Goal: Task Accomplishment & Management: Manage account settings

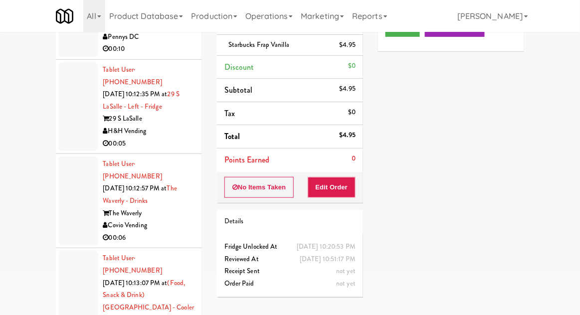
scroll to position [98, 0]
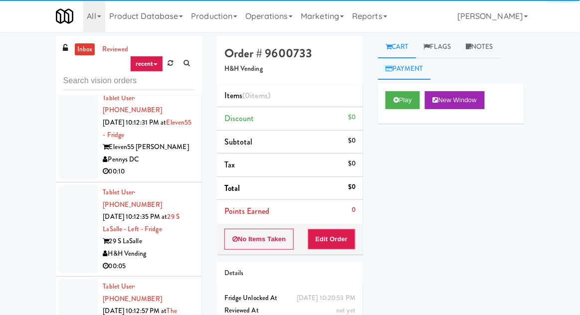
click at [399, 77] on link "Payment" at bounding box center [404, 69] width 53 height 22
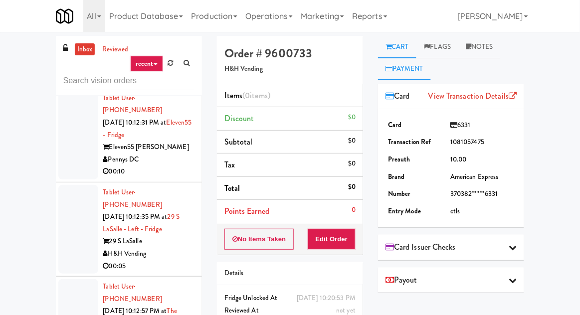
click at [396, 52] on link "Cart" at bounding box center [397, 47] width 38 height 22
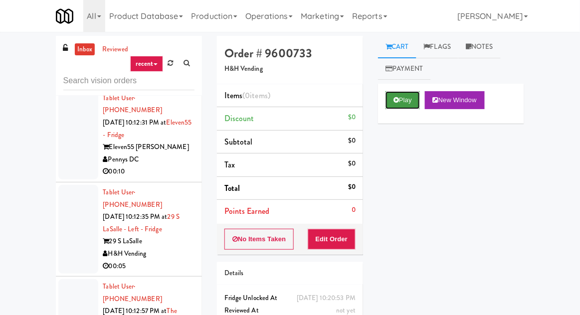
click at [399, 102] on button "Play" at bounding box center [402, 100] width 34 height 18
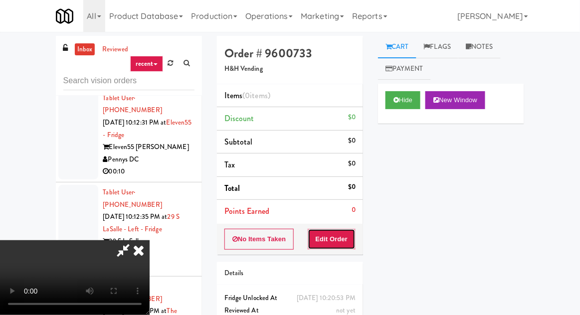
click at [331, 245] on button "Edit Order" at bounding box center [332, 239] width 48 height 21
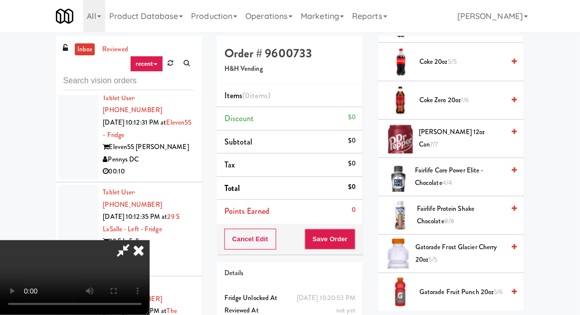
scroll to position [495, 0]
click at [473, 214] on span "Fairlife Protein Shake Chocolate 8/8" at bounding box center [460, 215] width 87 height 24
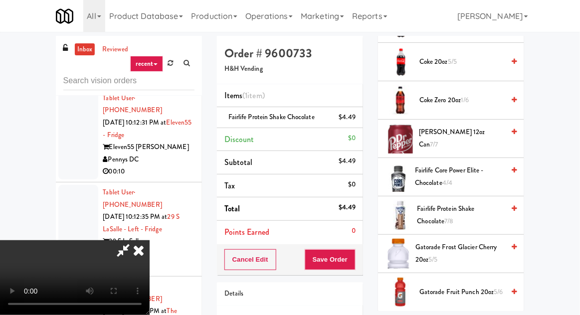
scroll to position [36, 0]
click at [362, 264] on div "Cancel Edit Save Order" at bounding box center [290, 259] width 146 height 31
click at [350, 252] on button "Save Order" at bounding box center [330, 259] width 51 height 21
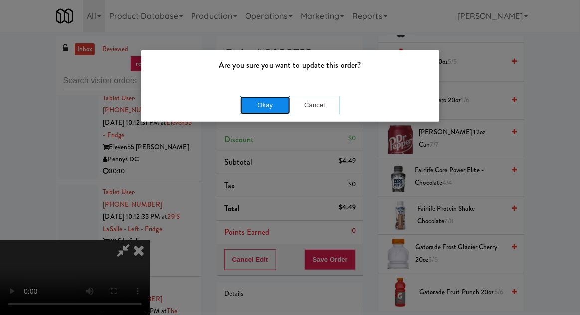
click at [265, 113] on button "Okay" at bounding box center [265, 105] width 50 height 18
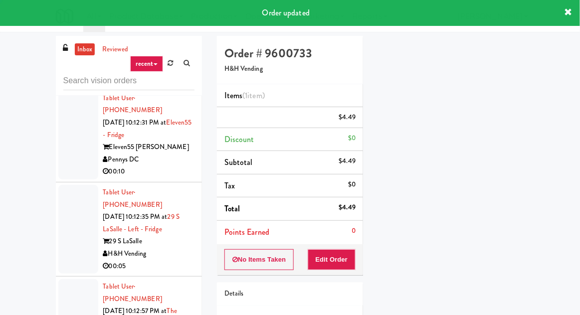
scroll to position [0, 0]
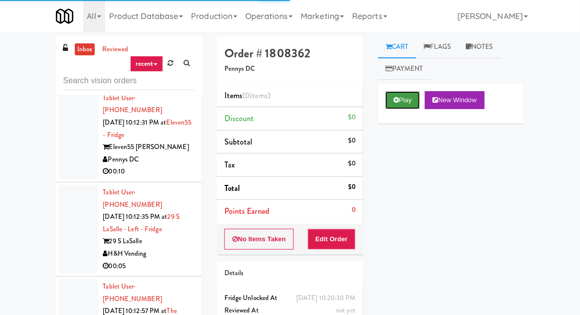
click at [387, 100] on button "Play" at bounding box center [402, 100] width 34 height 18
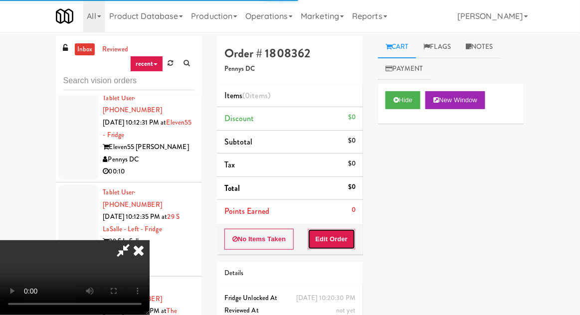
click at [334, 234] on button "Edit Order" at bounding box center [332, 239] width 48 height 21
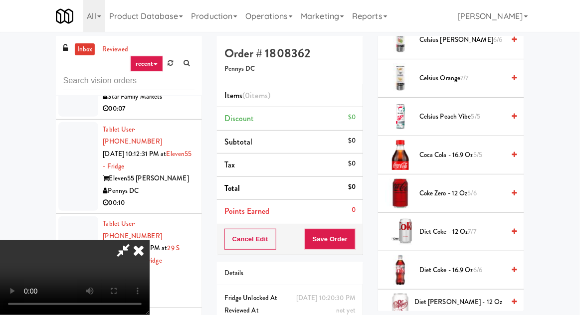
scroll to position [296, 0]
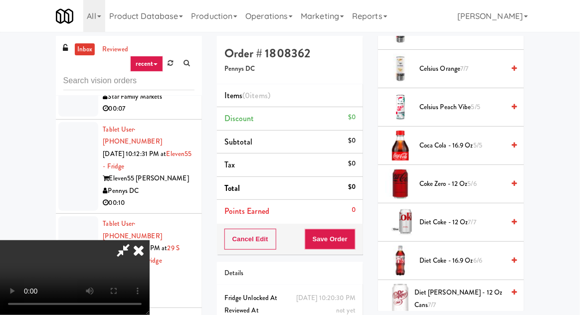
click at [476, 219] on span "7/7" at bounding box center [472, 221] width 8 height 9
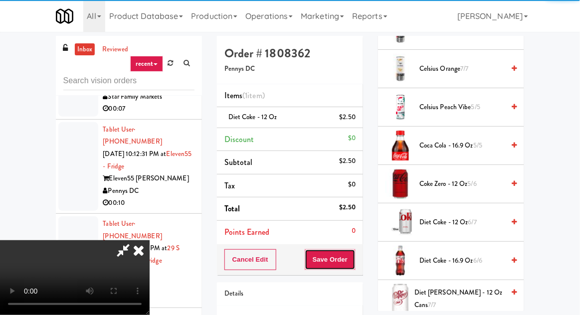
click at [354, 262] on button "Save Order" at bounding box center [330, 259] width 51 height 21
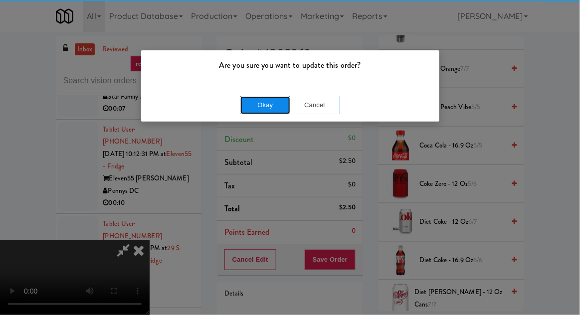
click at [275, 106] on button "Okay" at bounding box center [265, 105] width 50 height 18
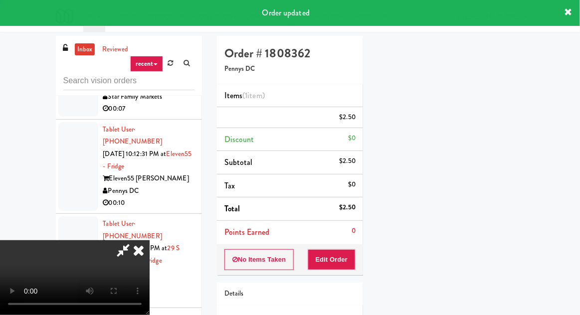
scroll to position [98, 0]
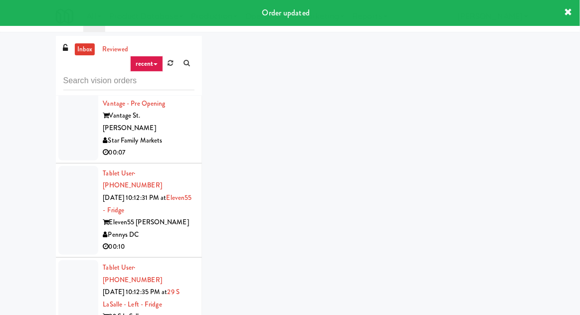
scroll to position [17999, 0]
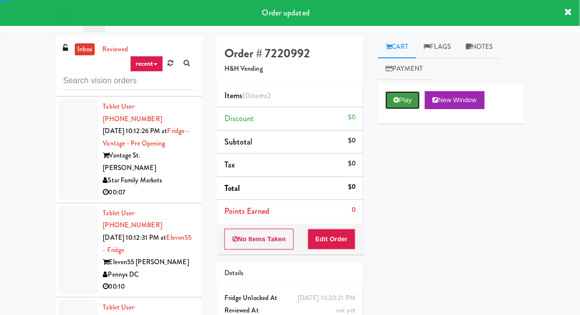
click at [398, 102] on icon at bounding box center [395, 100] width 5 height 6
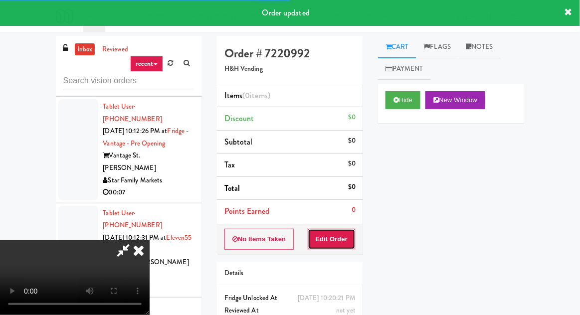
click at [341, 233] on button "Edit Order" at bounding box center [332, 239] width 48 height 21
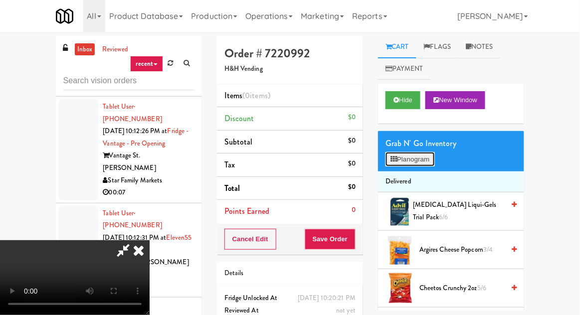
click at [410, 164] on button "Planogram" at bounding box center [409, 159] width 49 height 15
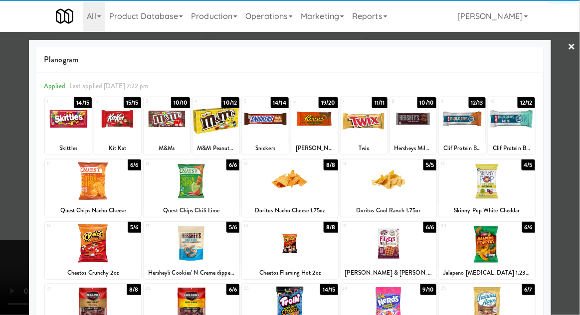
click at [519, 113] on div at bounding box center [511, 119] width 47 height 38
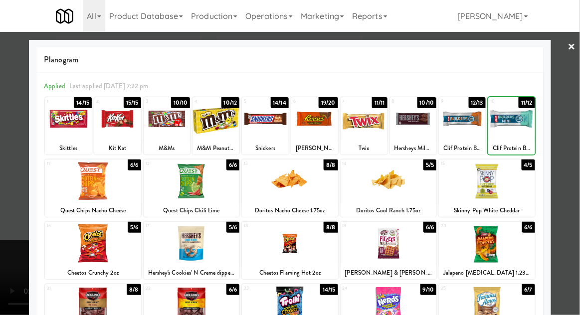
click at [574, 118] on div at bounding box center [290, 157] width 580 height 315
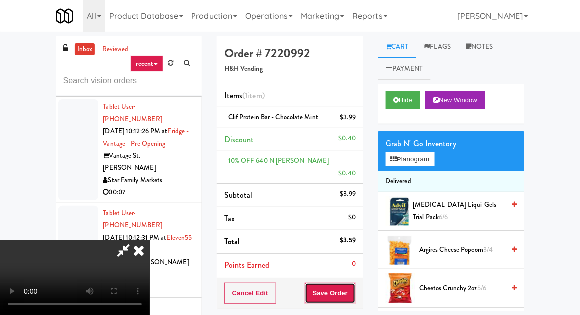
click at [352, 283] on button "Save Order" at bounding box center [330, 293] width 51 height 21
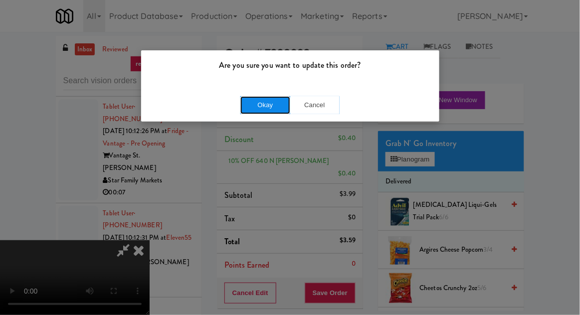
click at [271, 102] on button "Okay" at bounding box center [265, 105] width 50 height 18
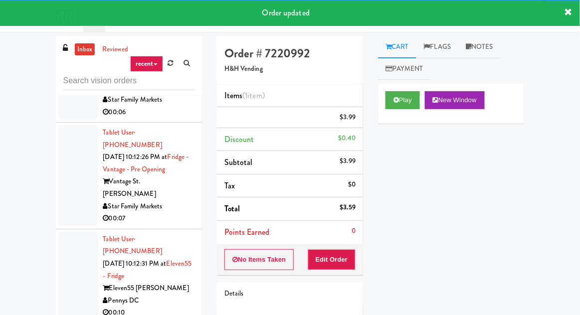
scroll to position [17939, 0]
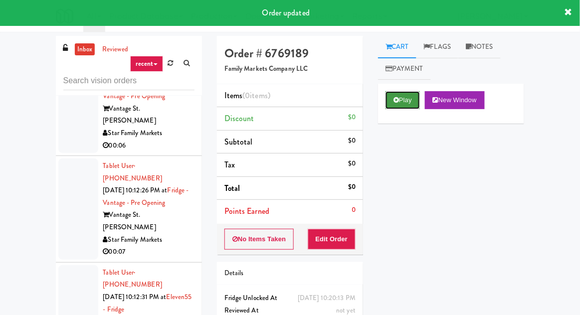
click at [397, 101] on icon at bounding box center [395, 100] width 5 height 6
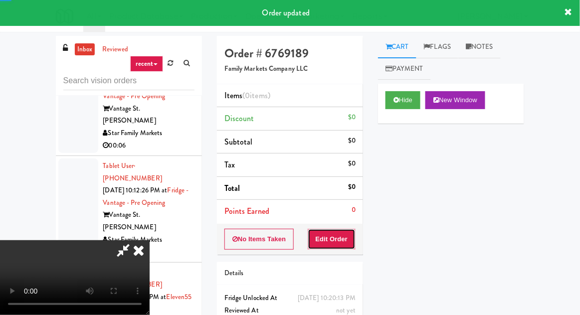
click at [349, 230] on button "Edit Order" at bounding box center [332, 239] width 48 height 21
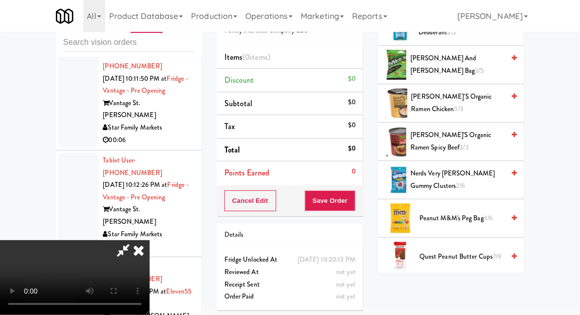
scroll to position [690, 0]
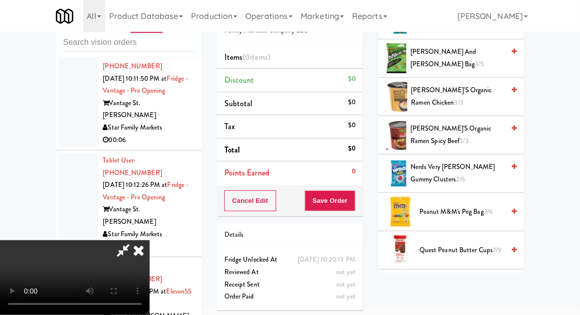
click at [449, 162] on span "Nerds Very [PERSON_NAME] Gummy Clusters 2/6" at bounding box center [457, 173] width 94 height 24
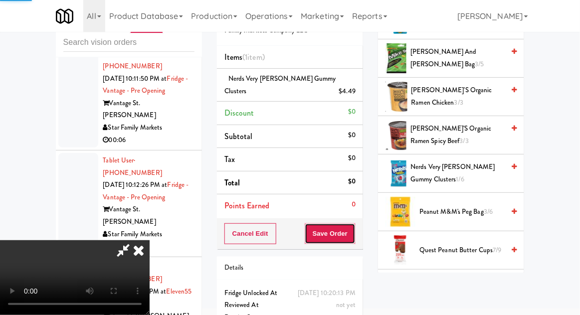
click at [354, 233] on button "Save Order" at bounding box center [330, 233] width 51 height 21
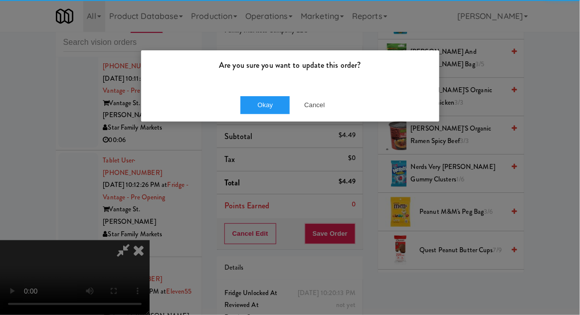
click at [249, 128] on div "Are you sure you want to update this order? Okay Cancel" at bounding box center [290, 157] width 580 height 315
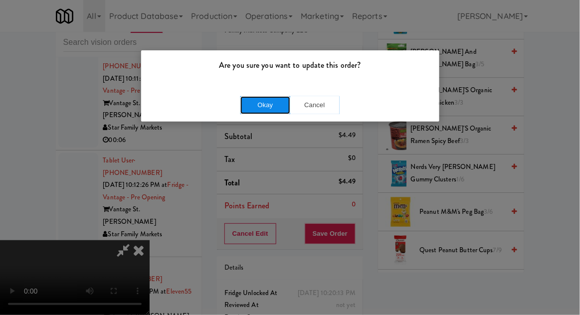
click at [246, 97] on button "Okay" at bounding box center [265, 105] width 50 height 18
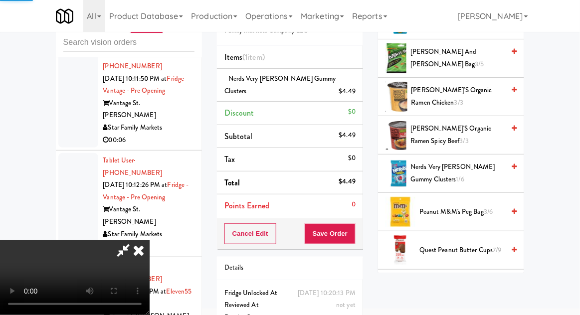
scroll to position [98, 0]
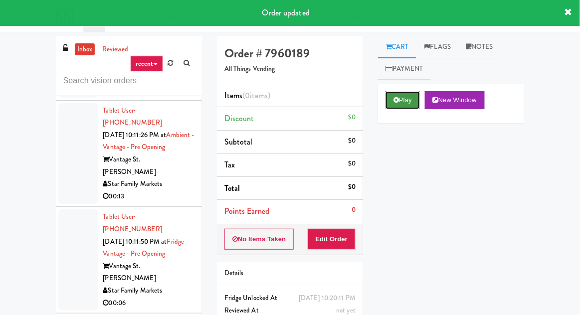
click at [394, 96] on button "Play" at bounding box center [402, 100] width 34 height 18
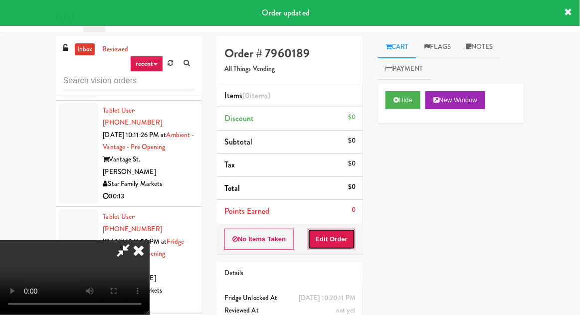
click at [333, 229] on button "Edit Order" at bounding box center [332, 239] width 48 height 21
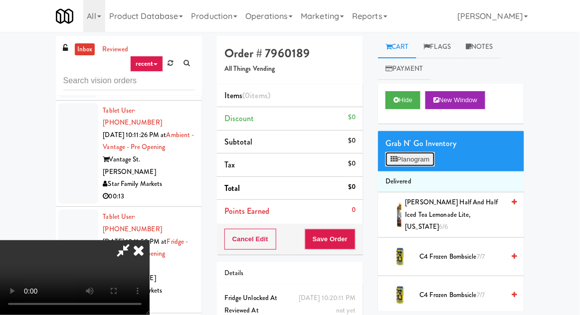
click at [423, 165] on button "Planogram" at bounding box center [409, 159] width 49 height 15
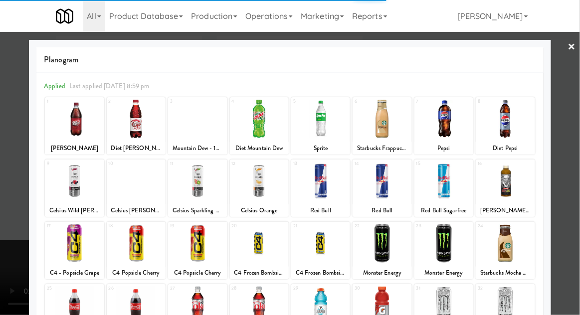
scroll to position [126, 0]
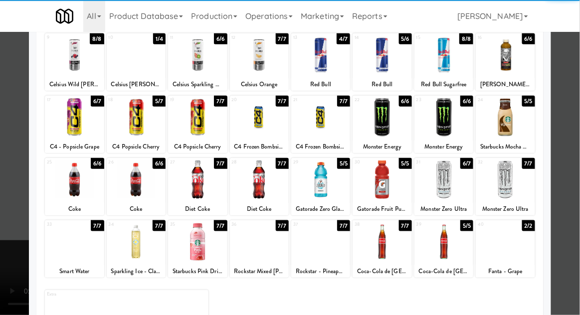
click at [132, 189] on div at bounding box center [136, 180] width 59 height 38
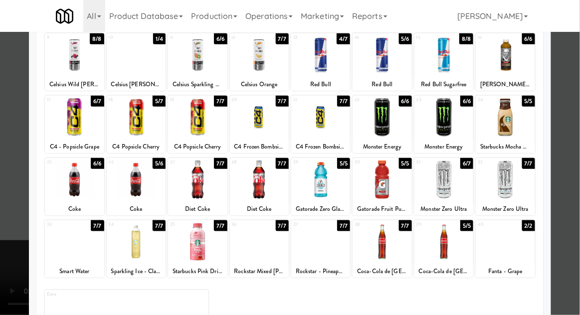
click at [6, 232] on div at bounding box center [290, 157] width 580 height 315
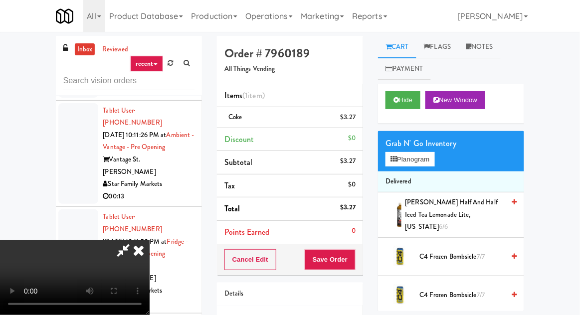
scroll to position [36, 0]
click at [354, 259] on button "Save Order" at bounding box center [330, 259] width 51 height 21
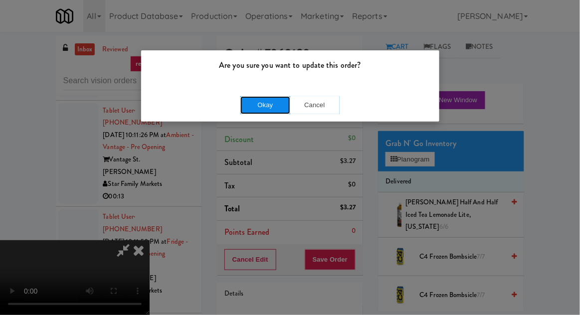
click at [253, 109] on button "Okay" at bounding box center [265, 105] width 50 height 18
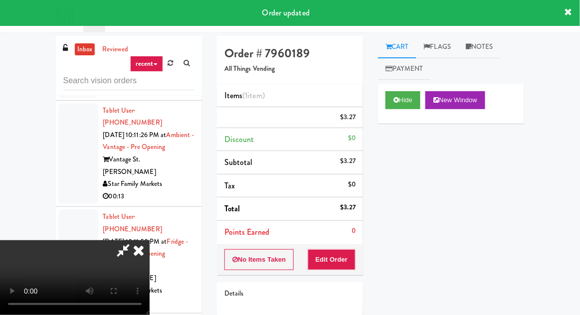
scroll to position [0, 0]
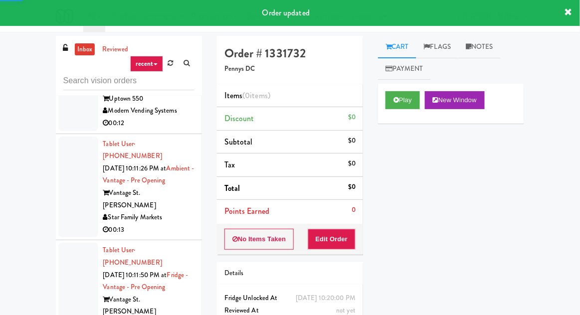
scroll to position [17731, 0]
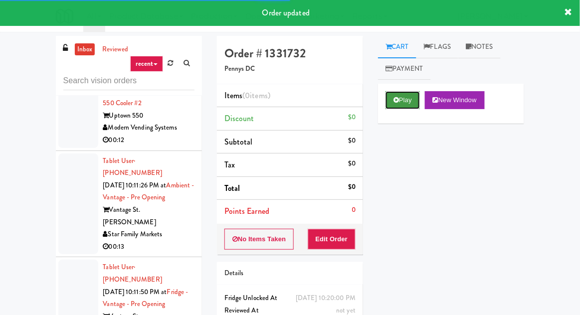
click at [408, 95] on button "Play" at bounding box center [402, 100] width 34 height 18
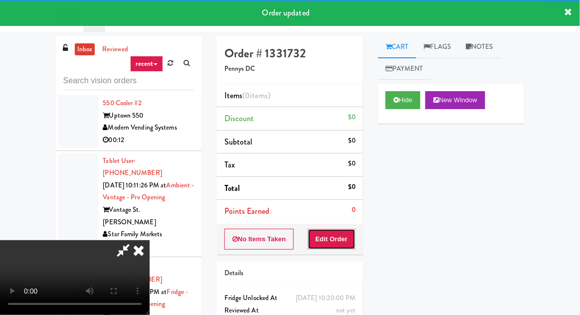
click at [337, 230] on button "Edit Order" at bounding box center [332, 239] width 48 height 21
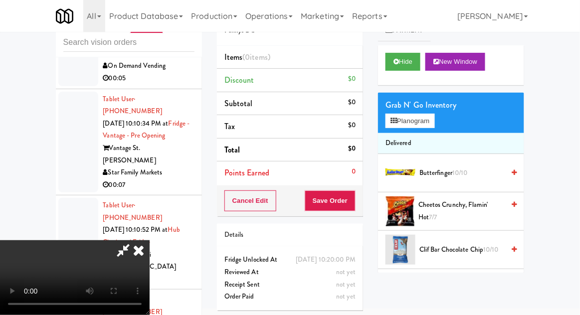
scroll to position [0, 0]
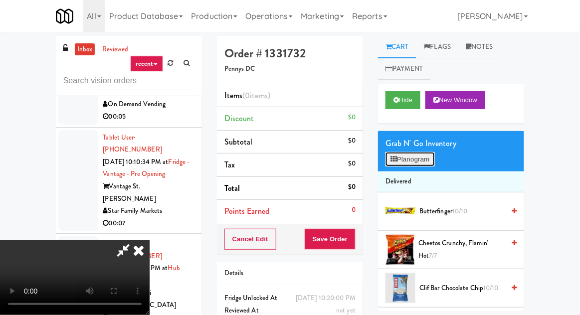
click at [413, 154] on button "Planogram" at bounding box center [409, 159] width 49 height 15
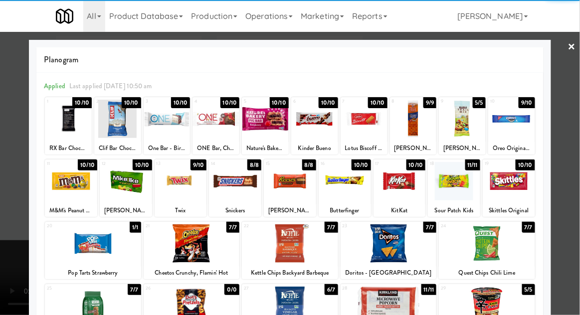
click at [306, 188] on div at bounding box center [290, 181] width 52 height 38
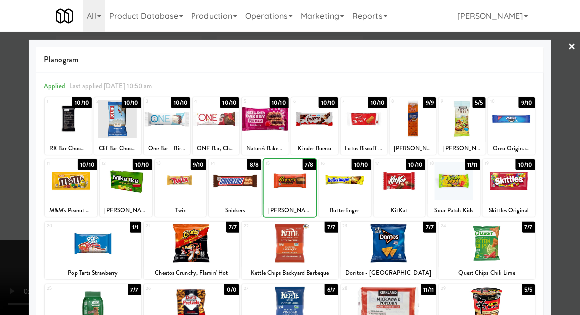
click at [7, 220] on div at bounding box center [290, 157] width 580 height 315
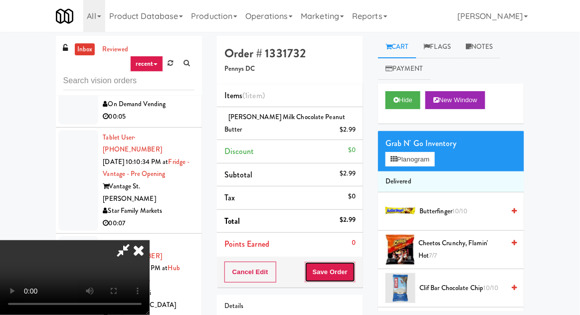
click at [353, 269] on button "Save Order" at bounding box center [330, 272] width 51 height 21
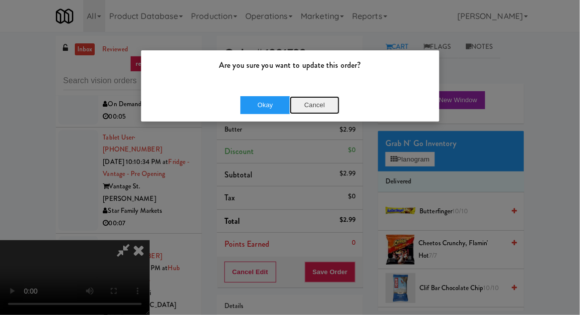
click at [307, 97] on button "Cancel" at bounding box center [315, 105] width 50 height 18
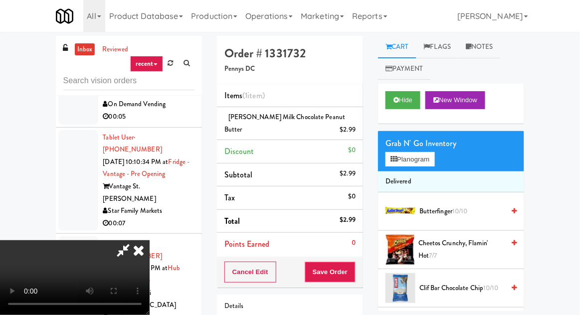
click at [373, 263] on div "Cart Flags Notes Payment Hide New Window Grab N' Go Inventory Planogram Deliver…" at bounding box center [450, 173] width 161 height 275
click at [354, 267] on button "Save Order" at bounding box center [330, 272] width 51 height 21
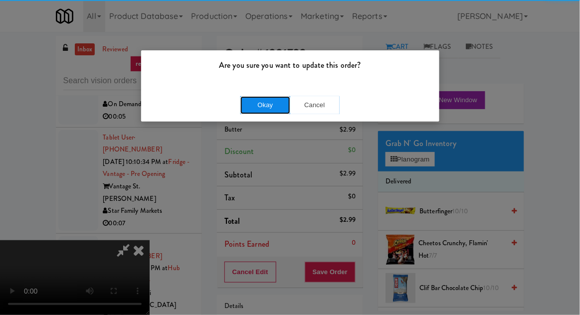
click at [269, 96] on button "Okay" at bounding box center [265, 105] width 50 height 18
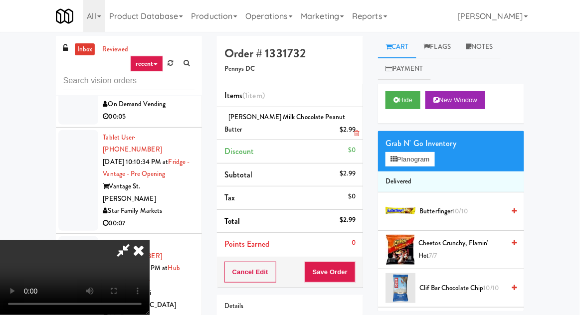
click at [262, 109] on li "[PERSON_NAME] Milk Chocolate Peanut Butter $2.99" at bounding box center [290, 123] width 146 height 33
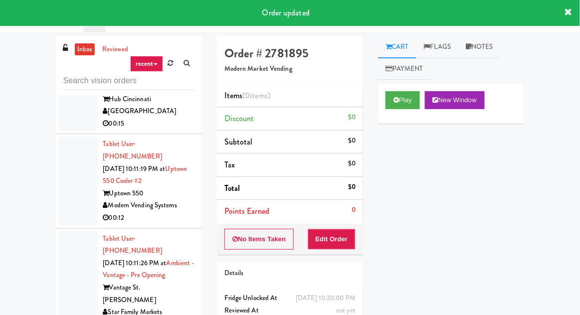
scroll to position [17642, 0]
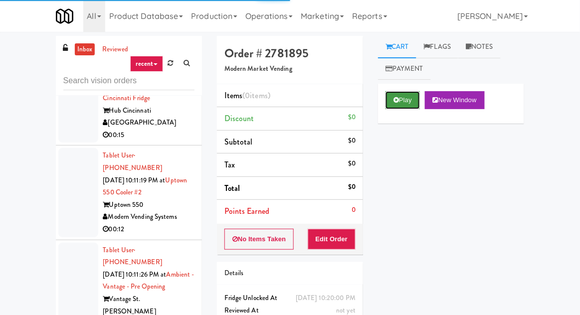
click at [401, 101] on button "Play" at bounding box center [402, 100] width 34 height 18
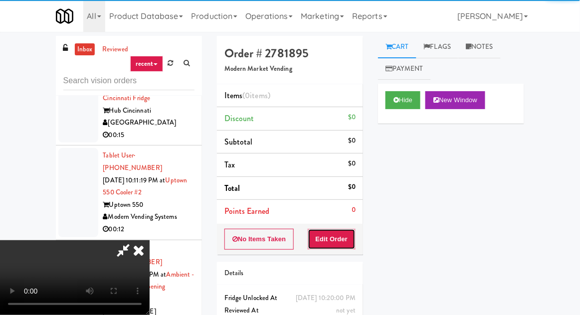
click at [350, 230] on button "Edit Order" at bounding box center [332, 239] width 48 height 21
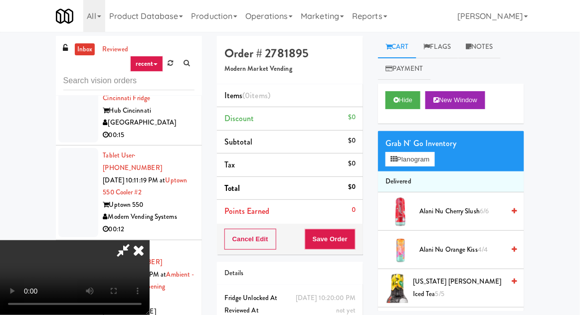
scroll to position [36, 0]
click at [389, 103] on button "Hide" at bounding box center [402, 100] width 35 height 18
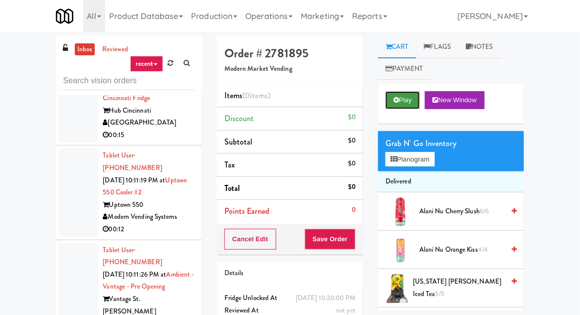
click at [388, 100] on button "Play" at bounding box center [402, 100] width 34 height 18
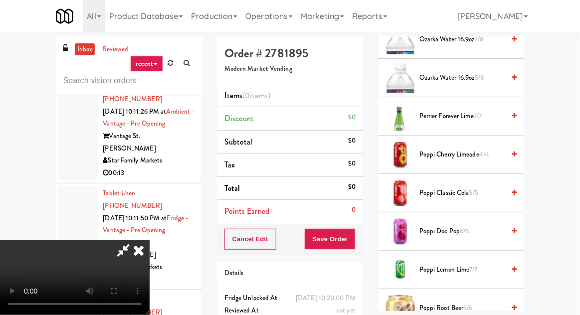
scroll to position [1017, 0]
click at [463, 153] on span "Poppi Cherry Limeade 4/4" at bounding box center [461, 154] width 85 height 12
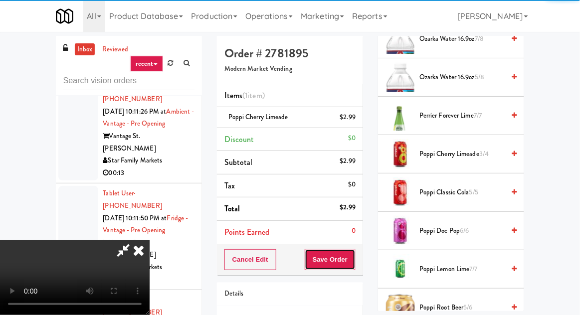
click at [354, 261] on button "Save Order" at bounding box center [330, 259] width 51 height 21
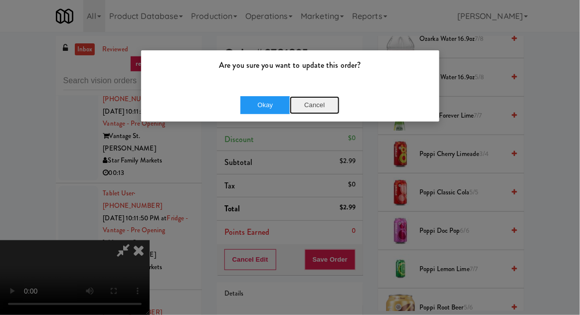
click at [311, 113] on button "Cancel" at bounding box center [315, 105] width 50 height 18
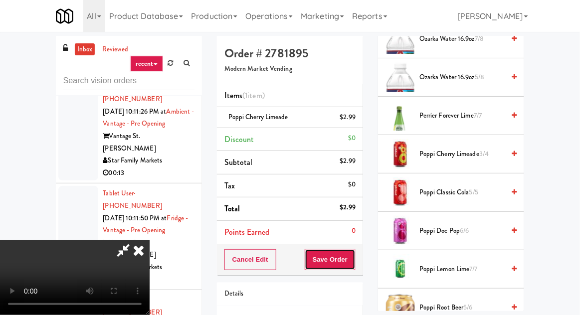
click at [353, 253] on button "Save Order" at bounding box center [330, 259] width 51 height 21
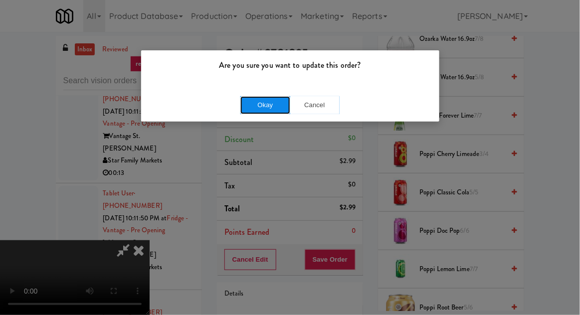
click at [249, 108] on button "Okay" at bounding box center [265, 105] width 50 height 18
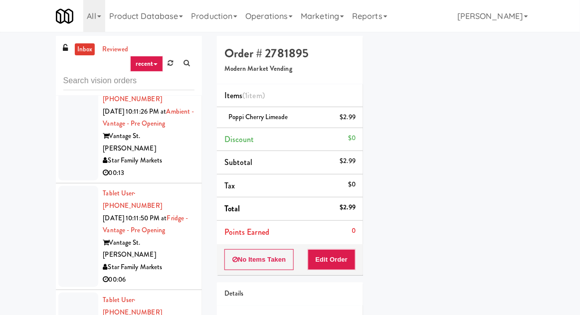
scroll to position [0, 0]
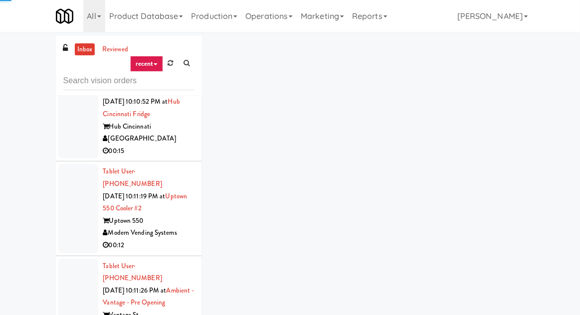
scroll to position [17570, 0]
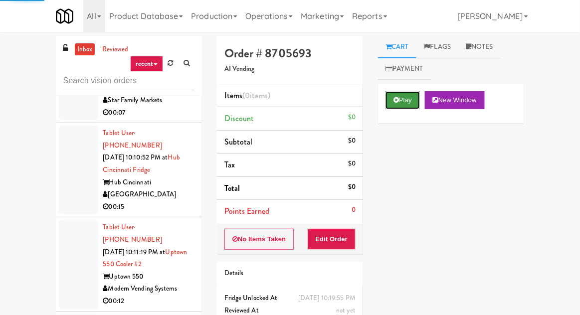
click at [400, 108] on button "Play" at bounding box center [402, 100] width 34 height 18
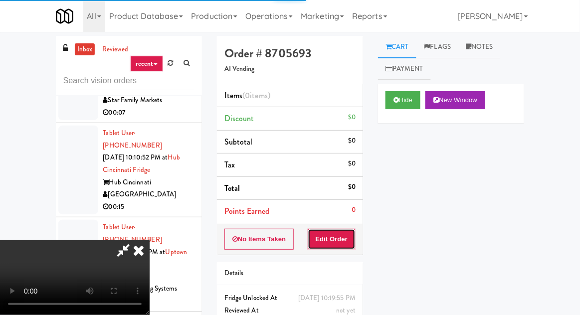
click at [344, 230] on button "Edit Order" at bounding box center [332, 239] width 48 height 21
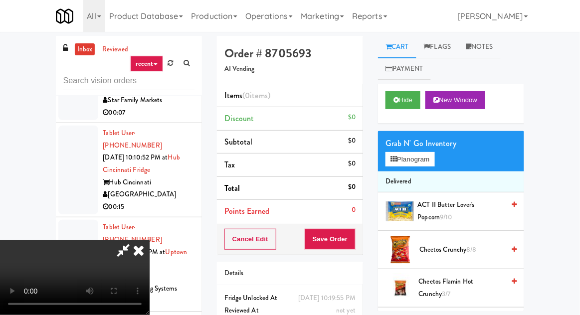
scroll to position [36, 0]
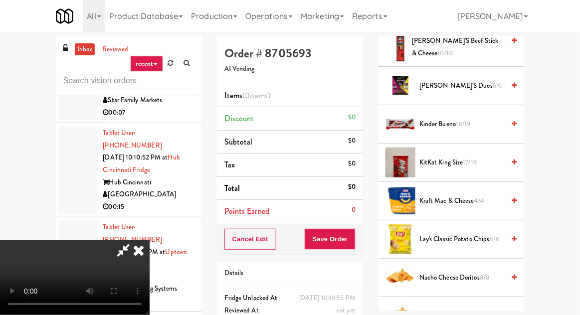
click at [451, 195] on span "Kraft Mac & Cheese 4/4" at bounding box center [461, 201] width 85 height 12
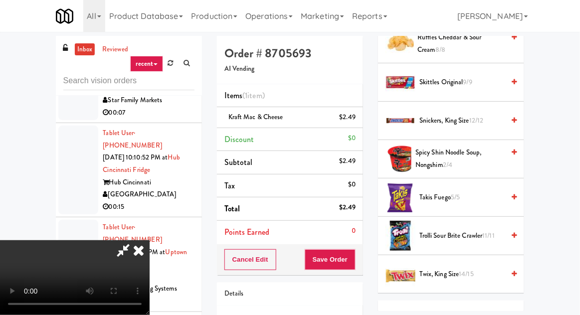
scroll to position [984, 0]
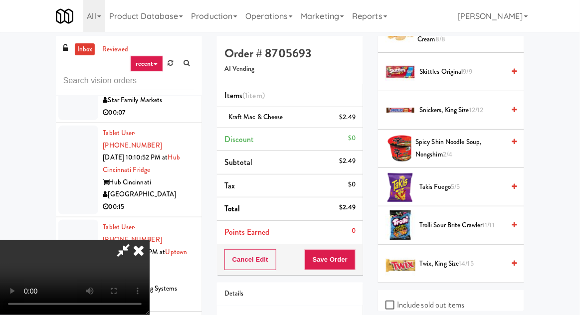
click at [457, 139] on span "Spicy Shin Noodle Soup, Nongshim 2/4" at bounding box center [459, 148] width 89 height 24
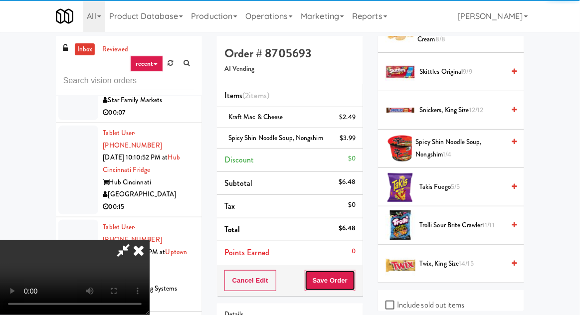
click at [351, 286] on button "Save Order" at bounding box center [330, 280] width 51 height 21
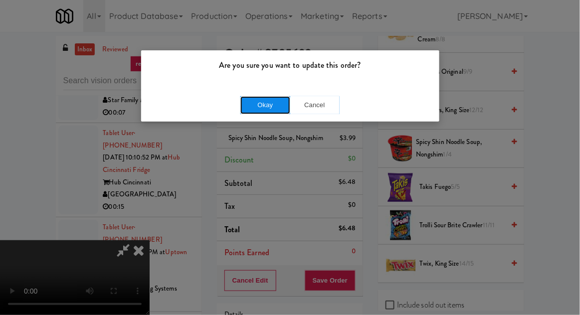
click at [252, 106] on button "Okay" at bounding box center [265, 105] width 50 height 18
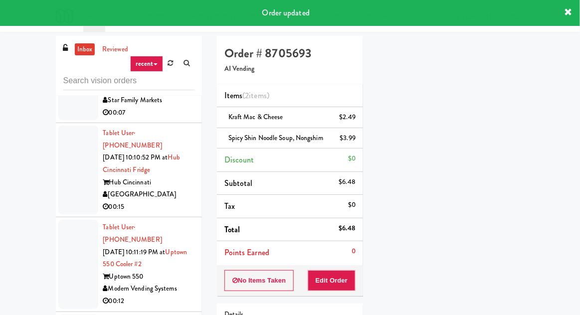
scroll to position [0, 0]
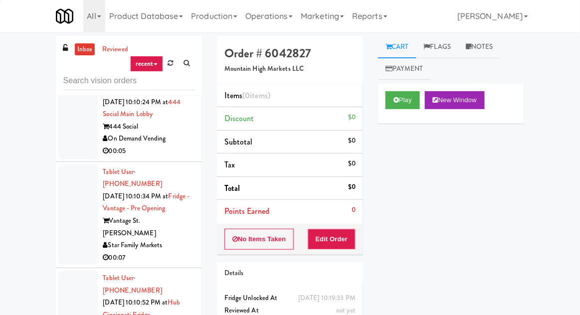
scroll to position [17414, 0]
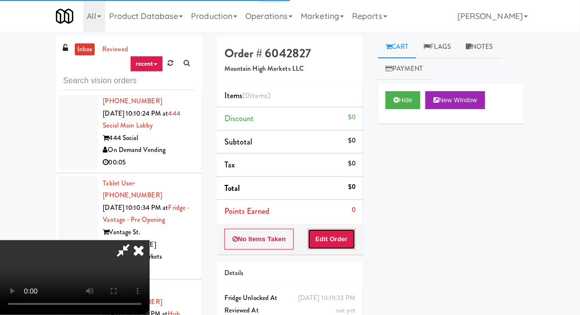
click at [349, 229] on button "Edit Order" at bounding box center [332, 239] width 48 height 21
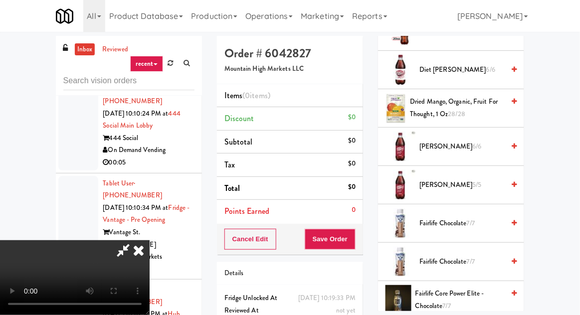
scroll to position [564, 0]
click at [504, 146] on div "[PERSON_NAME] 6/6" at bounding box center [465, 146] width 101 height 12
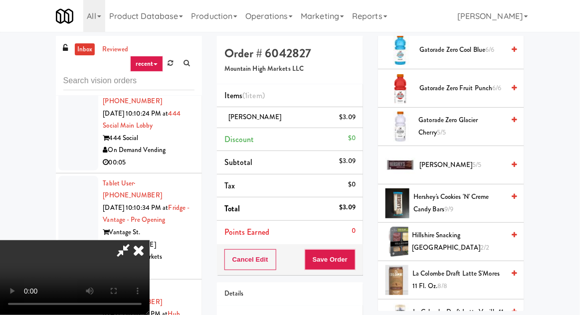
scroll to position [902, 0]
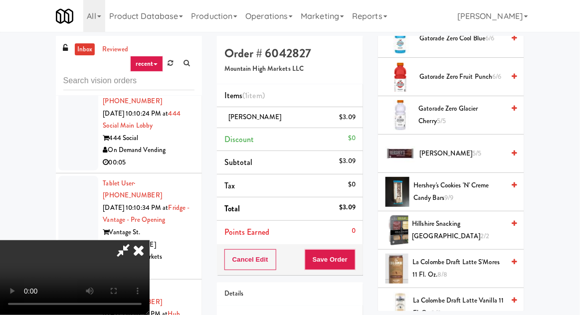
click at [494, 188] on span "Hershey's Cookies 'n' Creme Candy Bars 9/9" at bounding box center [458, 191] width 91 height 24
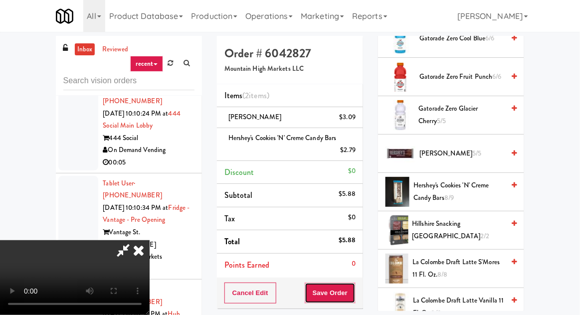
click at [354, 297] on button "Save Order" at bounding box center [330, 293] width 51 height 21
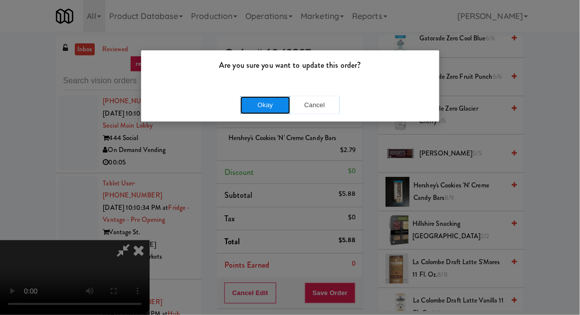
click at [247, 97] on button "Okay" at bounding box center [265, 105] width 50 height 18
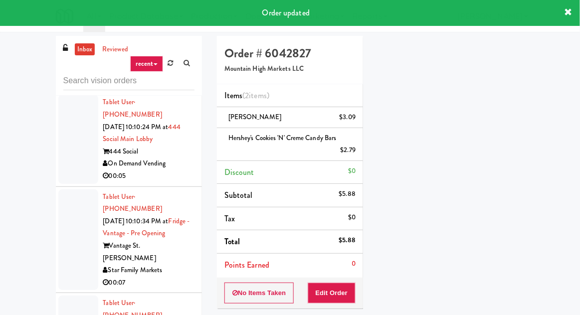
scroll to position [17368, 0]
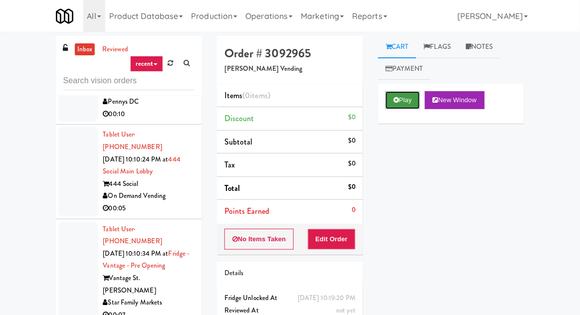
click at [400, 92] on button "Play" at bounding box center [402, 100] width 34 height 18
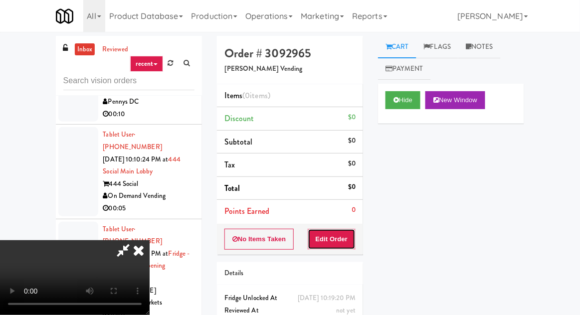
click at [344, 230] on button "Edit Order" at bounding box center [332, 239] width 48 height 21
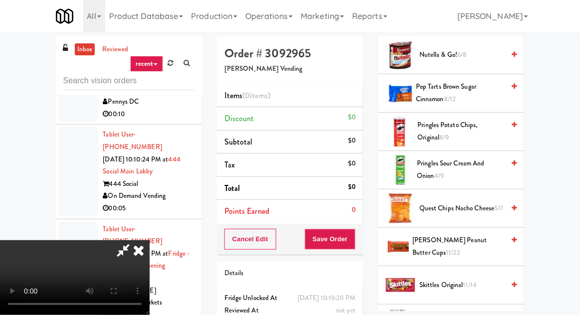
scroll to position [521, 0]
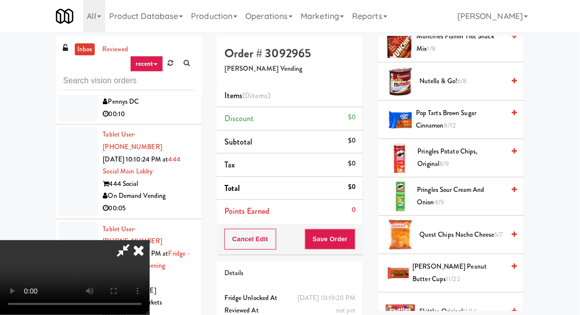
click at [454, 261] on span "[PERSON_NAME] Peanut Butter Cups 11/22" at bounding box center [459, 273] width 92 height 24
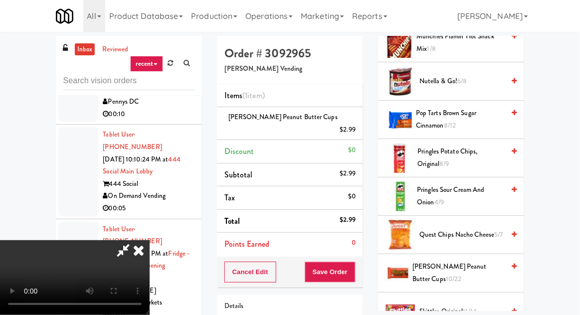
scroll to position [36, 0]
click at [355, 264] on button "Save Order" at bounding box center [330, 272] width 51 height 21
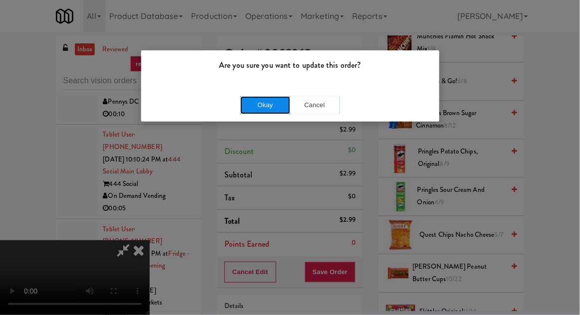
click at [250, 113] on button "Okay" at bounding box center [265, 105] width 50 height 18
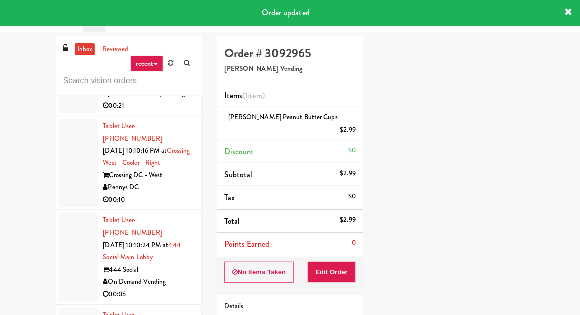
scroll to position [17286, 0]
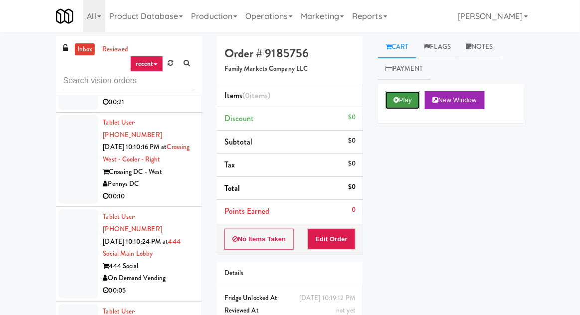
click at [398, 95] on button "Play" at bounding box center [402, 100] width 34 height 18
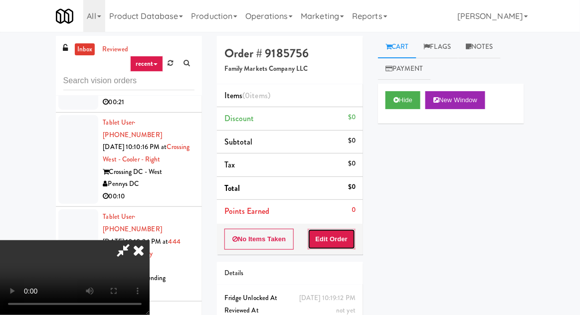
click at [338, 234] on button "Edit Order" at bounding box center [332, 239] width 48 height 21
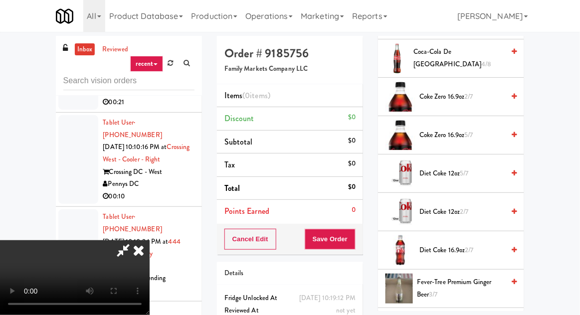
scroll to position [751, 0]
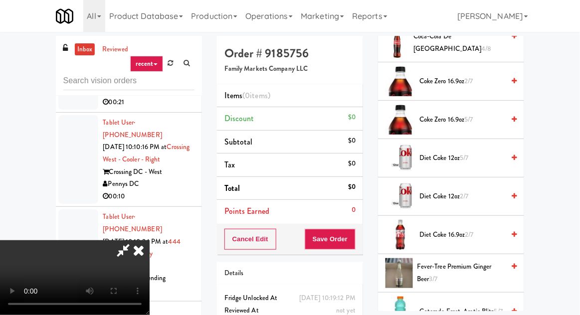
click at [420, 115] on span "Coke Zero 16.9oz 5/7" at bounding box center [461, 120] width 85 height 12
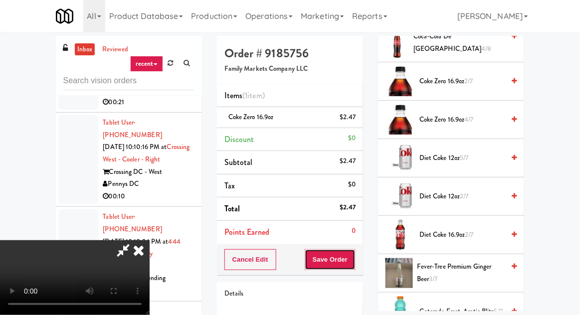
click at [353, 261] on button "Save Order" at bounding box center [330, 259] width 51 height 21
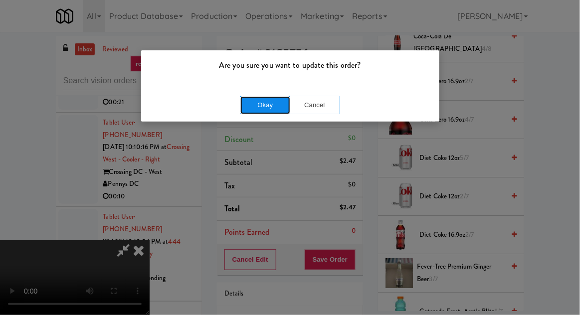
click at [254, 103] on button "Okay" at bounding box center [265, 105] width 50 height 18
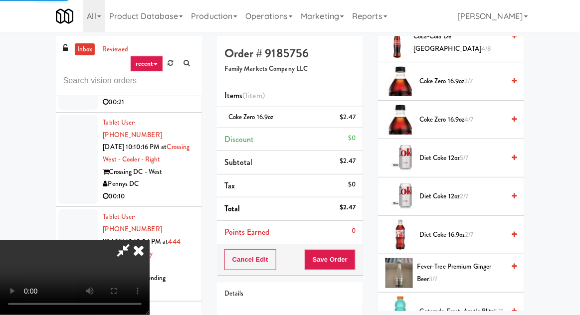
scroll to position [98, 0]
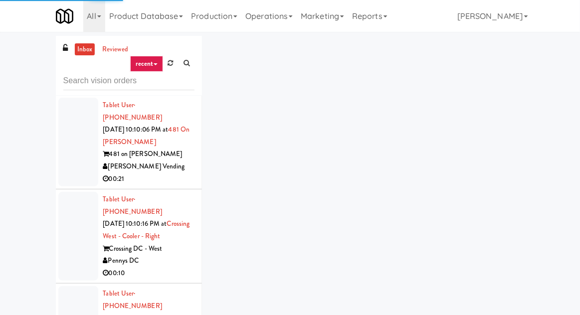
scroll to position [17209, 0]
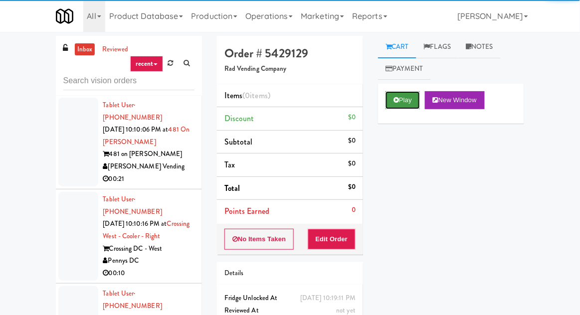
click at [388, 95] on button "Play" at bounding box center [402, 100] width 34 height 18
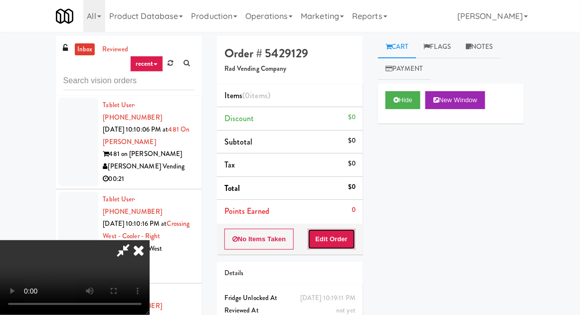
click at [328, 229] on button "Edit Order" at bounding box center [332, 239] width 48 height 21
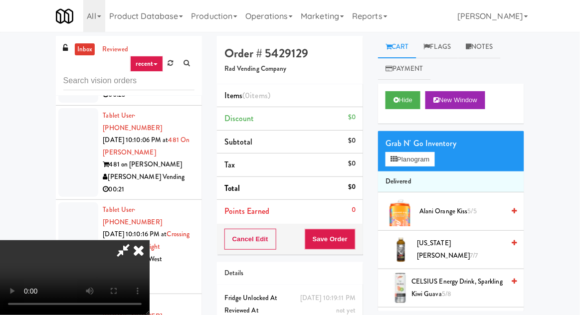
scroll to position [17195, 0]
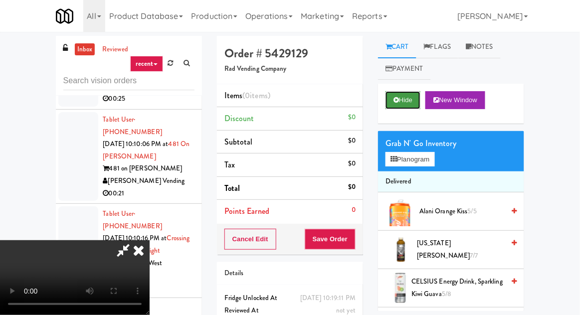
click at [389, 105] on button "Hide" at bounding box center [402, 100] width 35 height 18
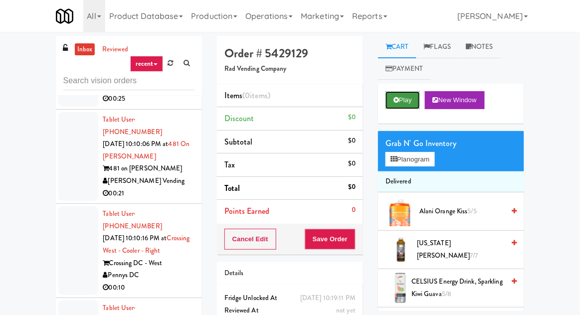
click at [393, 104] on button "Play" at bounding box center [402, 100] width 34 height 18
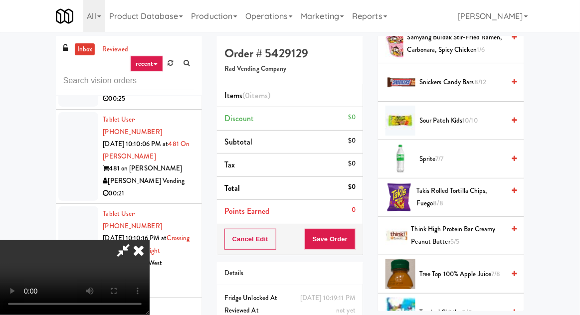
scroll to position [1440, 0]
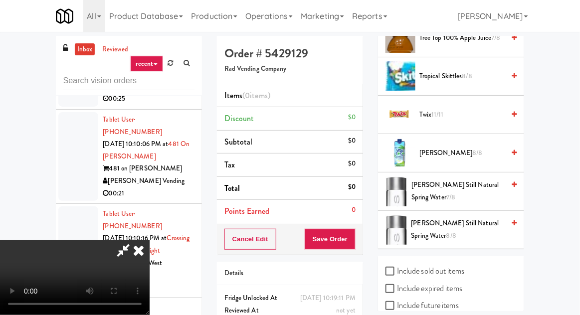
click at [491, 109] on span "Twix 11/11" at bounding box center [461, 115] width 85 height 12
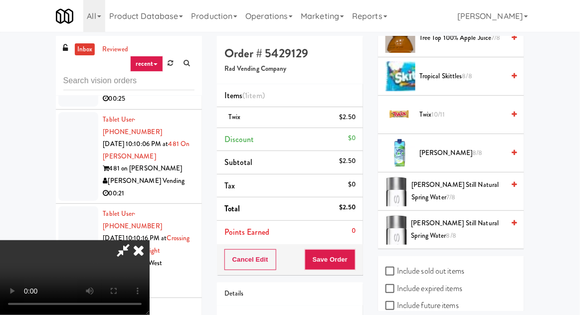
click at [361, 259] on div "Cancel Edit Save Order" at bounding box center [290, 259] width 146 height 31
click at [354, 262] on button "Save Order" at bounding box center [330, 259] width 51 height 21
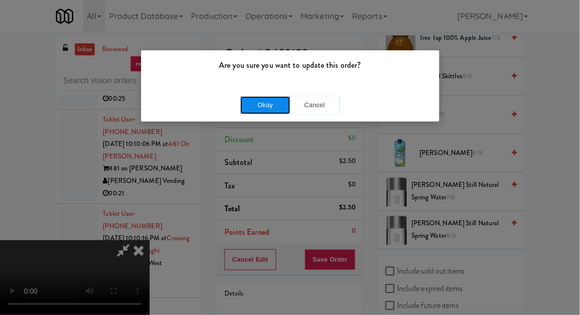
click at [248, 106] on button "Okay" at bounding box center [265, 105] width 50 height 18
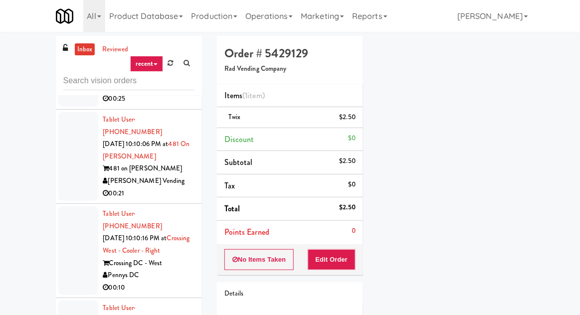
scroll to position [98, 0]
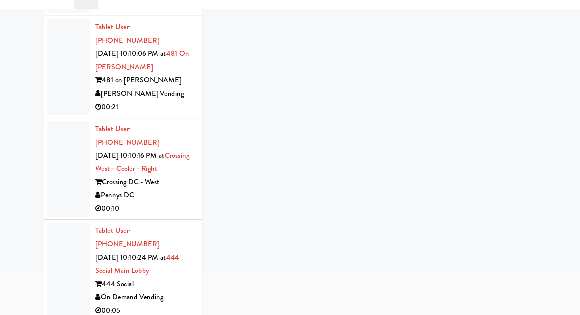
scroll to position [72, 0]
